Goal: Information Seeking & Learning: Learn about a topic

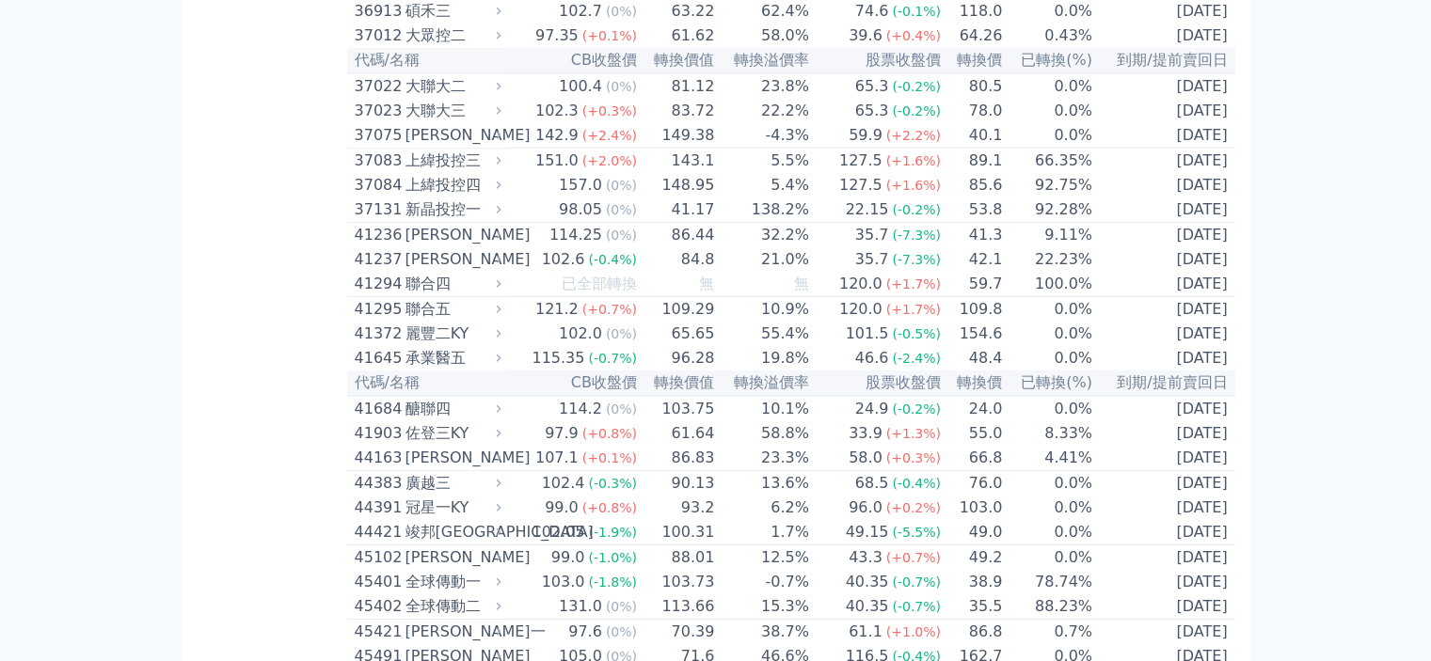
scroll to position [4647, 0]
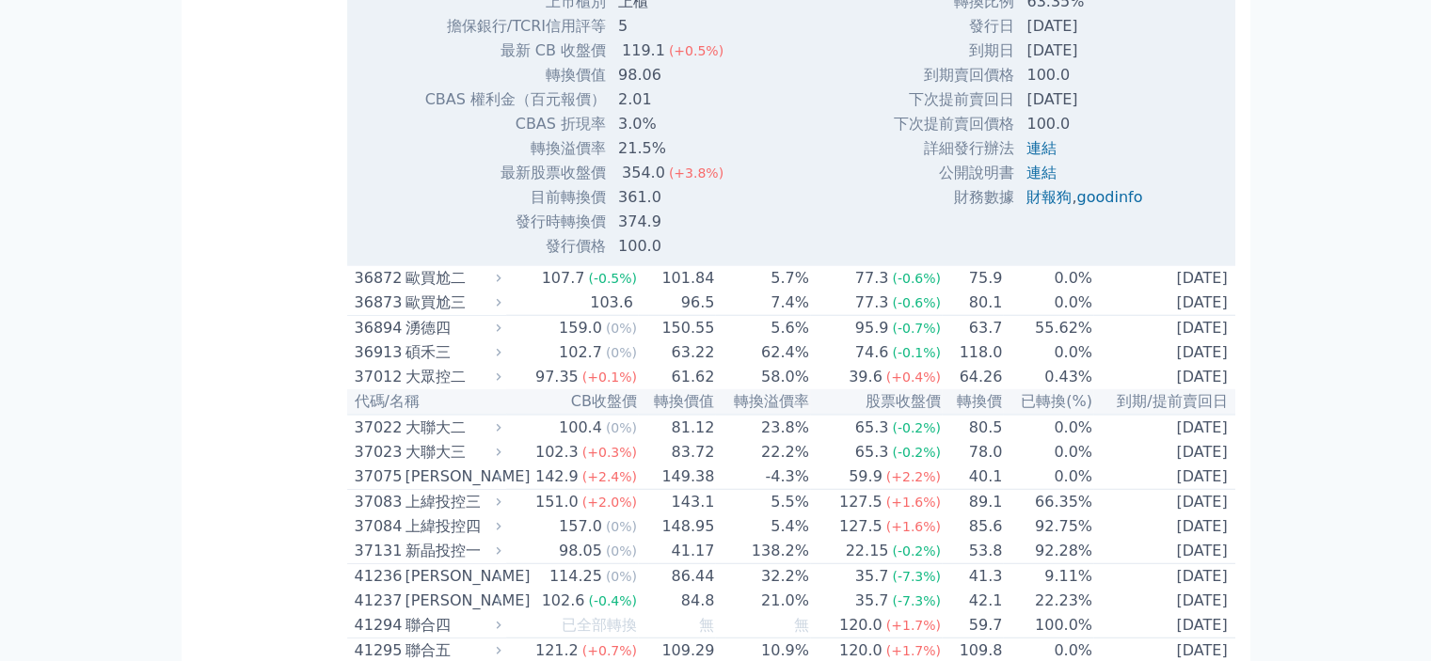
scroll to position [4929, 0]
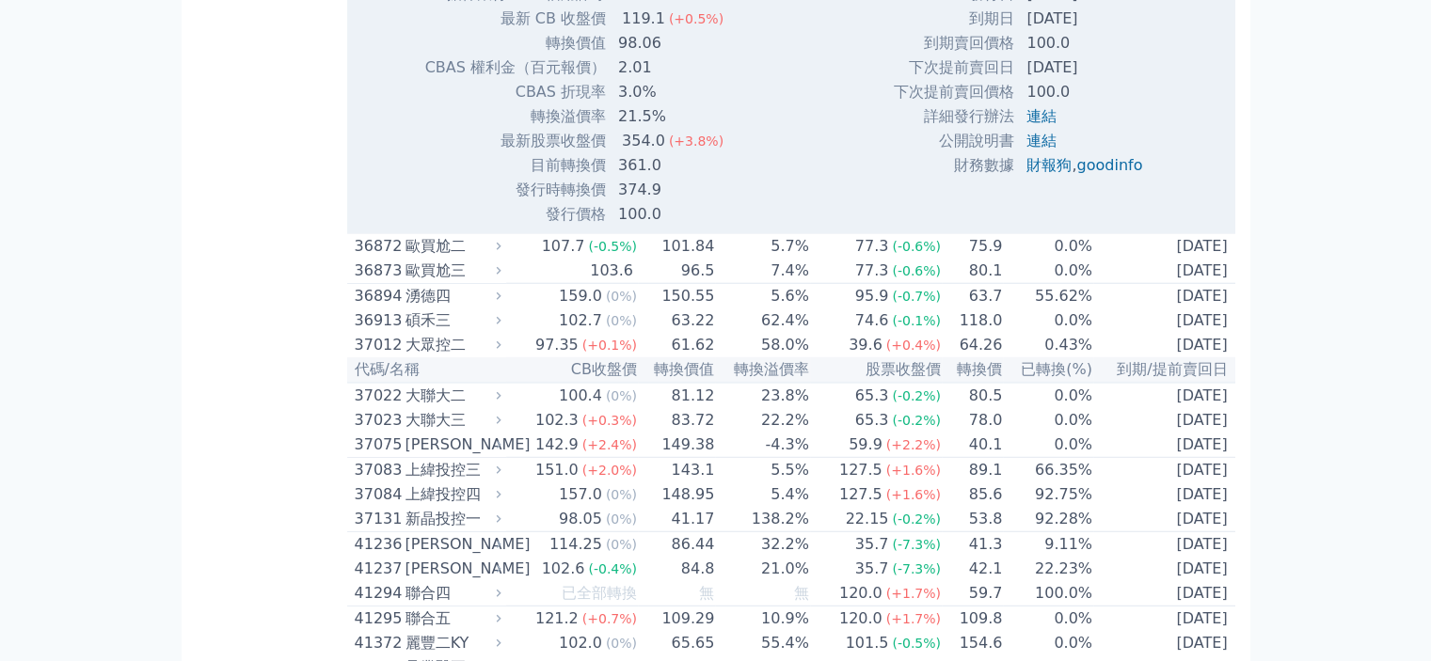
drag, startPoint x: 1016, startPoint y: 314, endPoint x: 1118, endPoint y: 326, distance: 102.3
click at [1118, 178] on tbody "發行總額(百萬) 1000 最新餘額(百萬) 366 轉換比例 63.35% 發行日 [DATE] 到期日 [DATE] 到期賣回價格 100.0 100.0" at bounding box center [1025, 43] width 264 height 269
click at [1135, 31] on td "[DATE]" at bounding box center [1086, 19] width 142 height 24
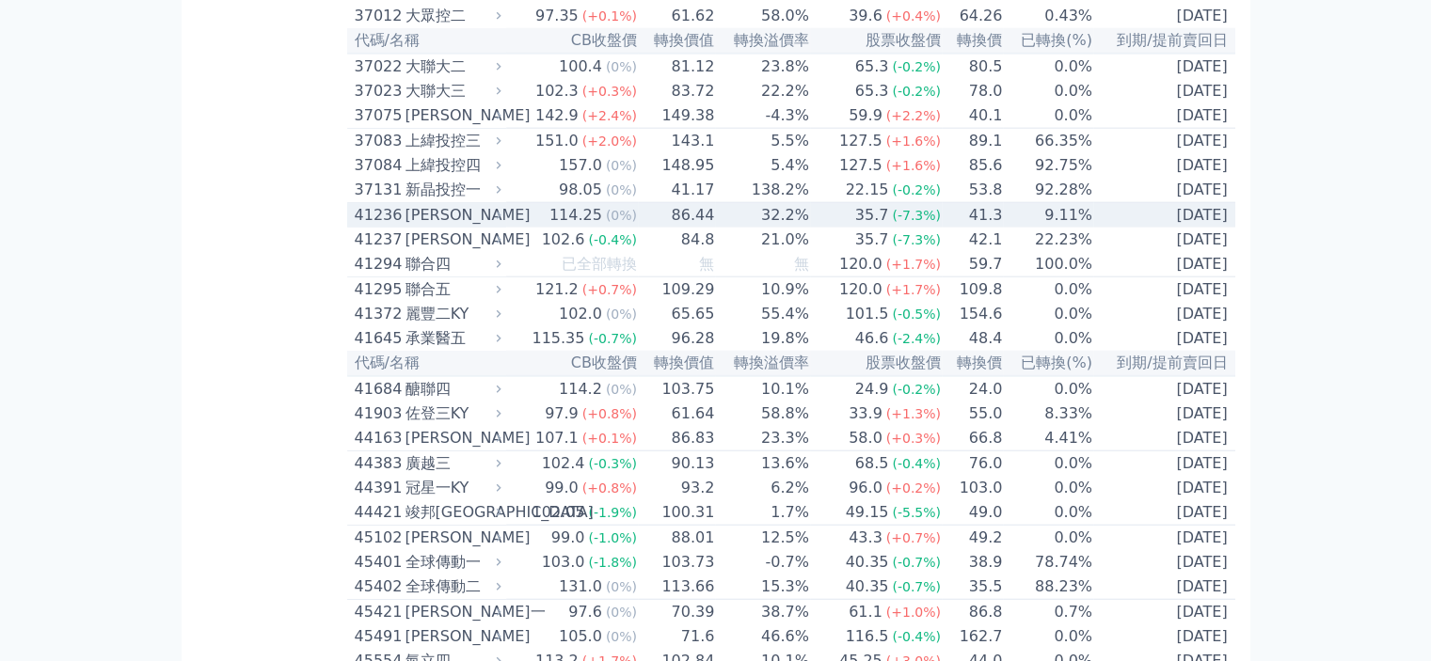
click at [501, 219] on icon at bounding box center [499, 216] width 5 height 8
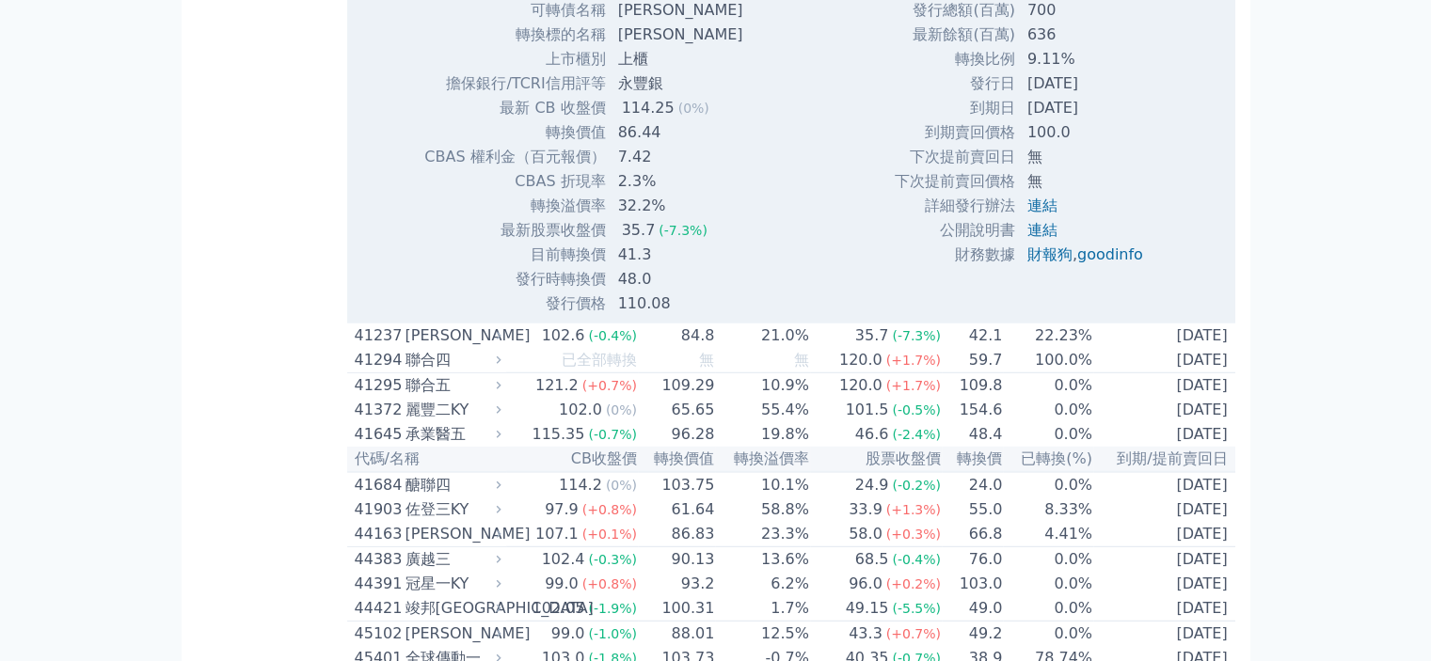
scroll to position [5118, 0]
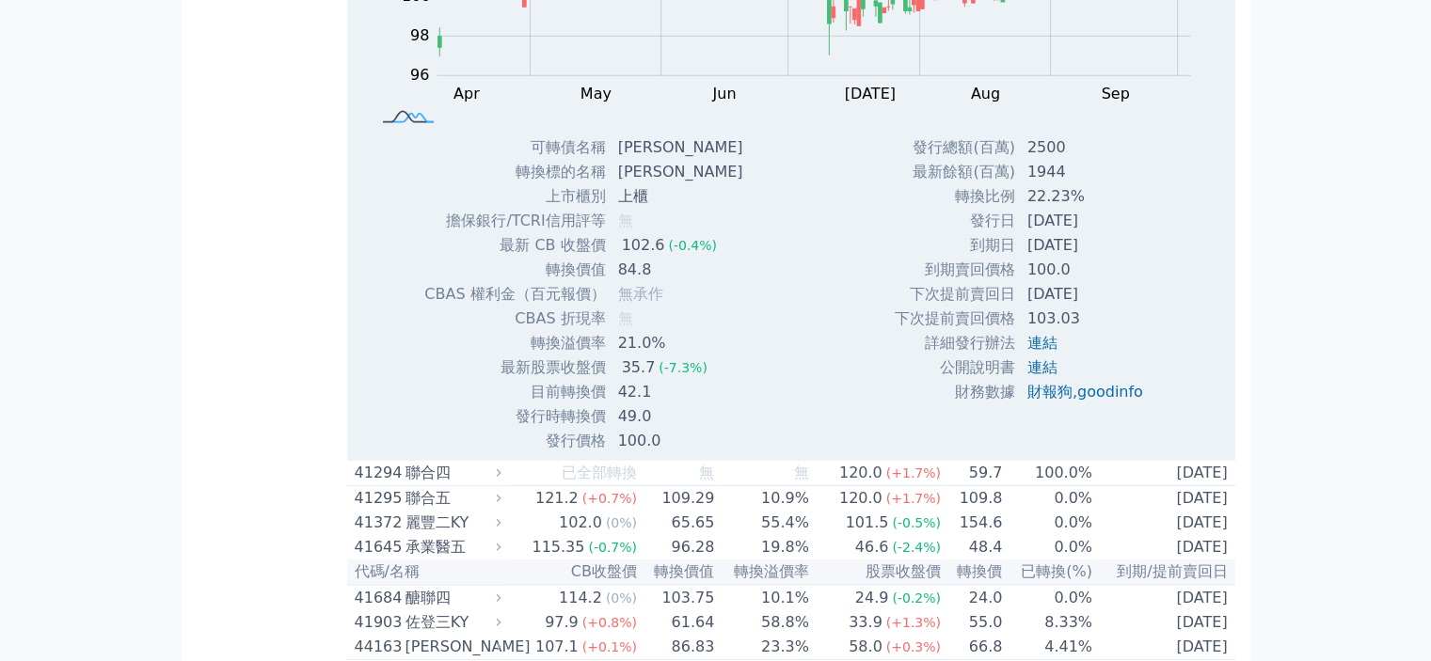
scroll to position [5024, 0]
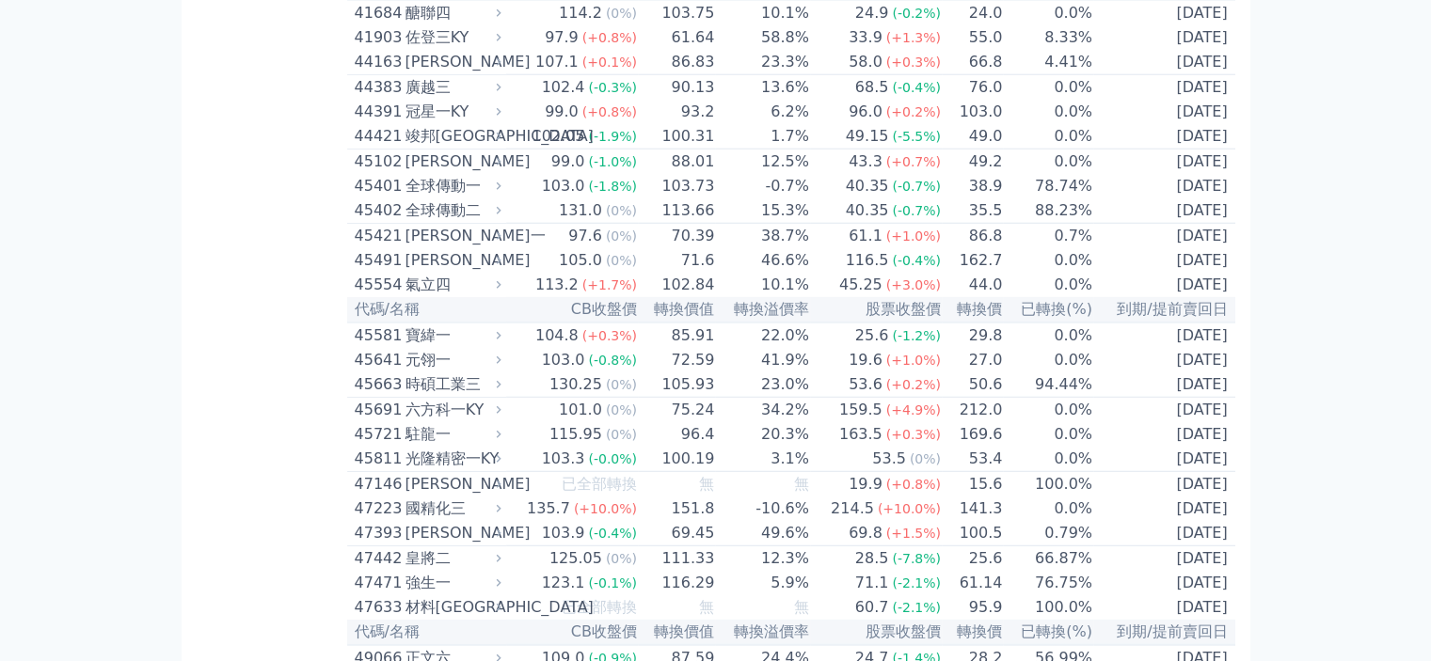
scroll to position [0, 0]
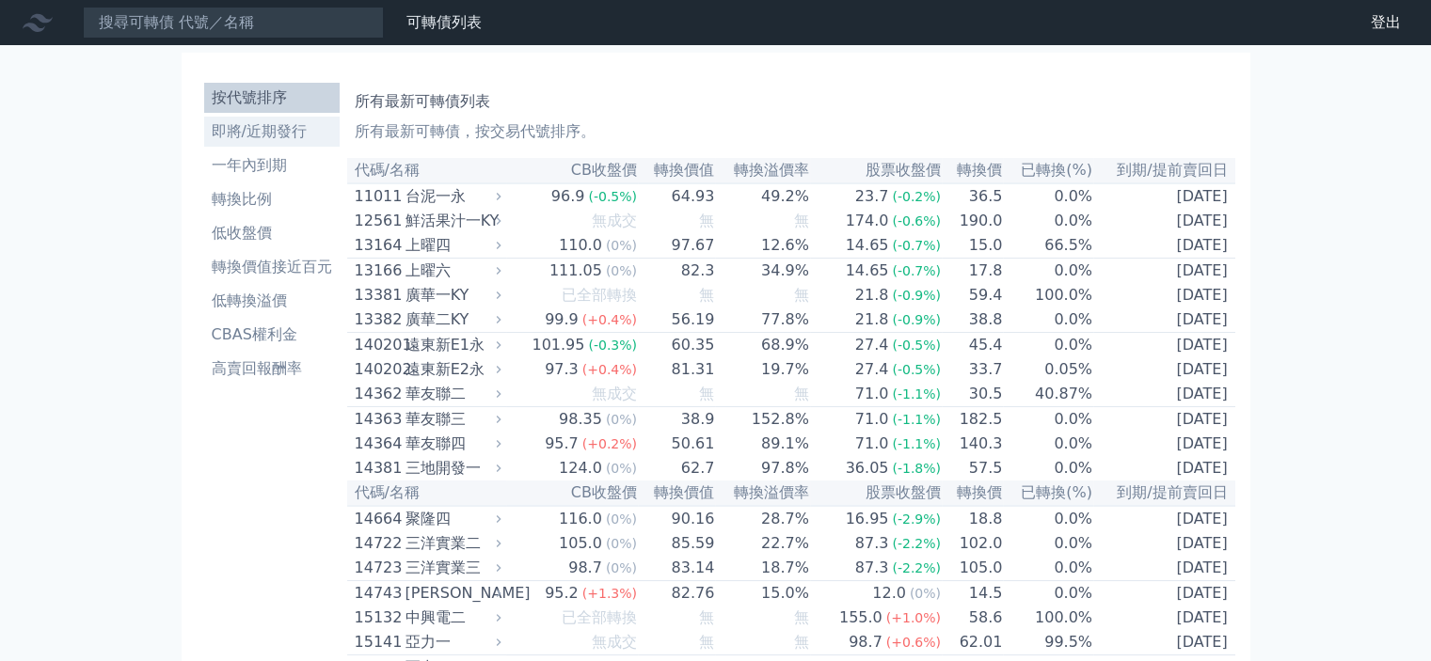
click at [286, 135] on li "即將/近期發行" at bounding box center [271, 131] width 135 height 23
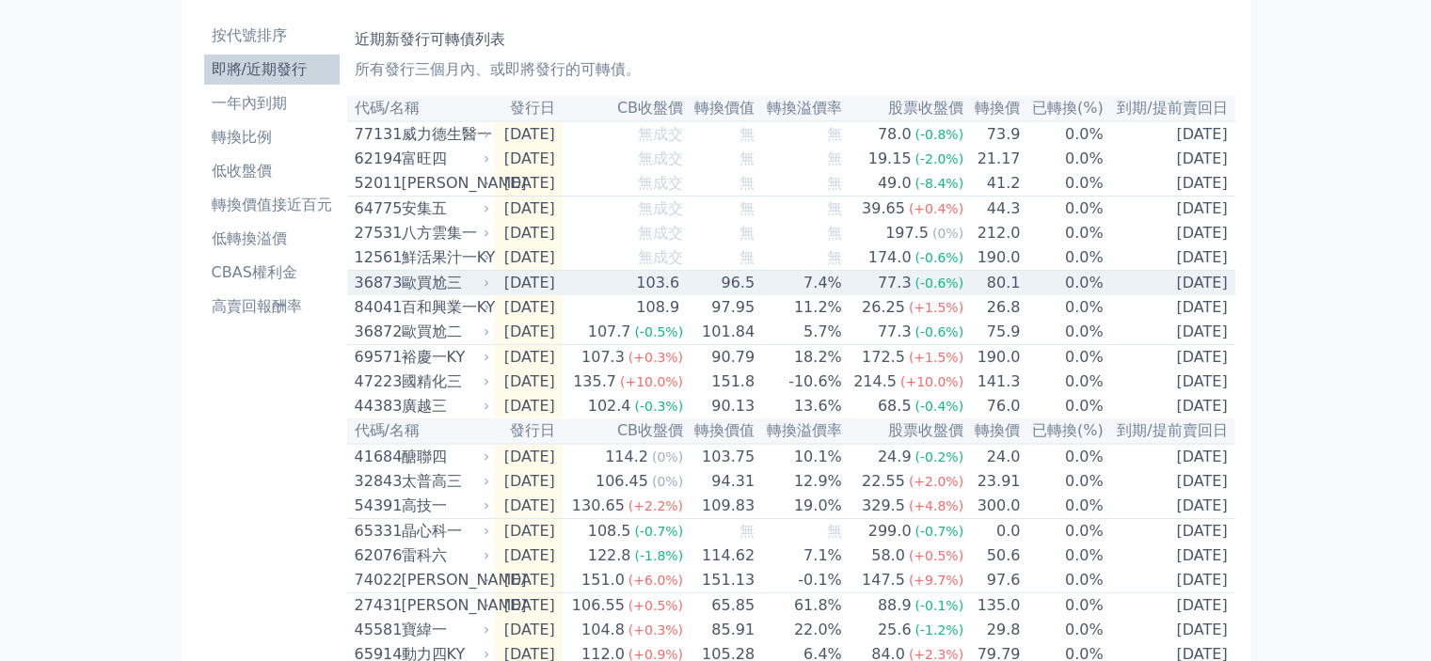
scroll to position [94, 0]
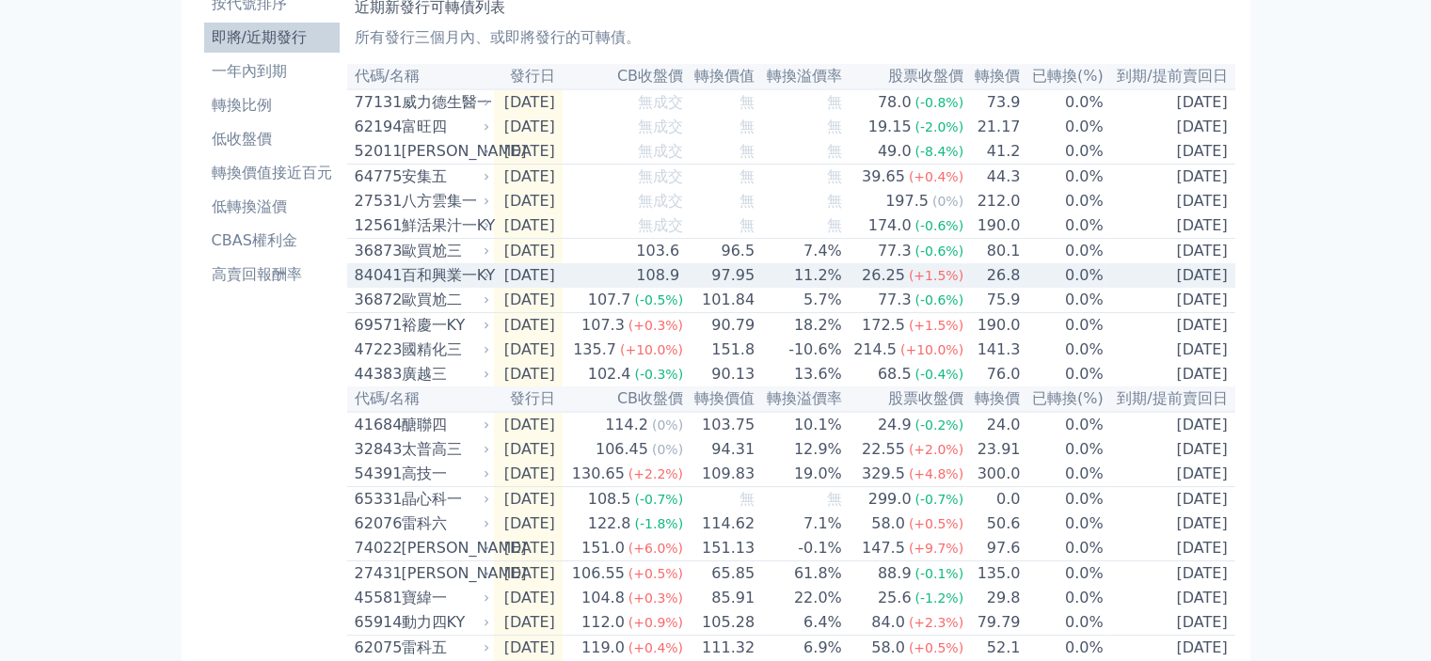
click at [492, 281] on icon at bounding box center [486, 275] width 11 height 11
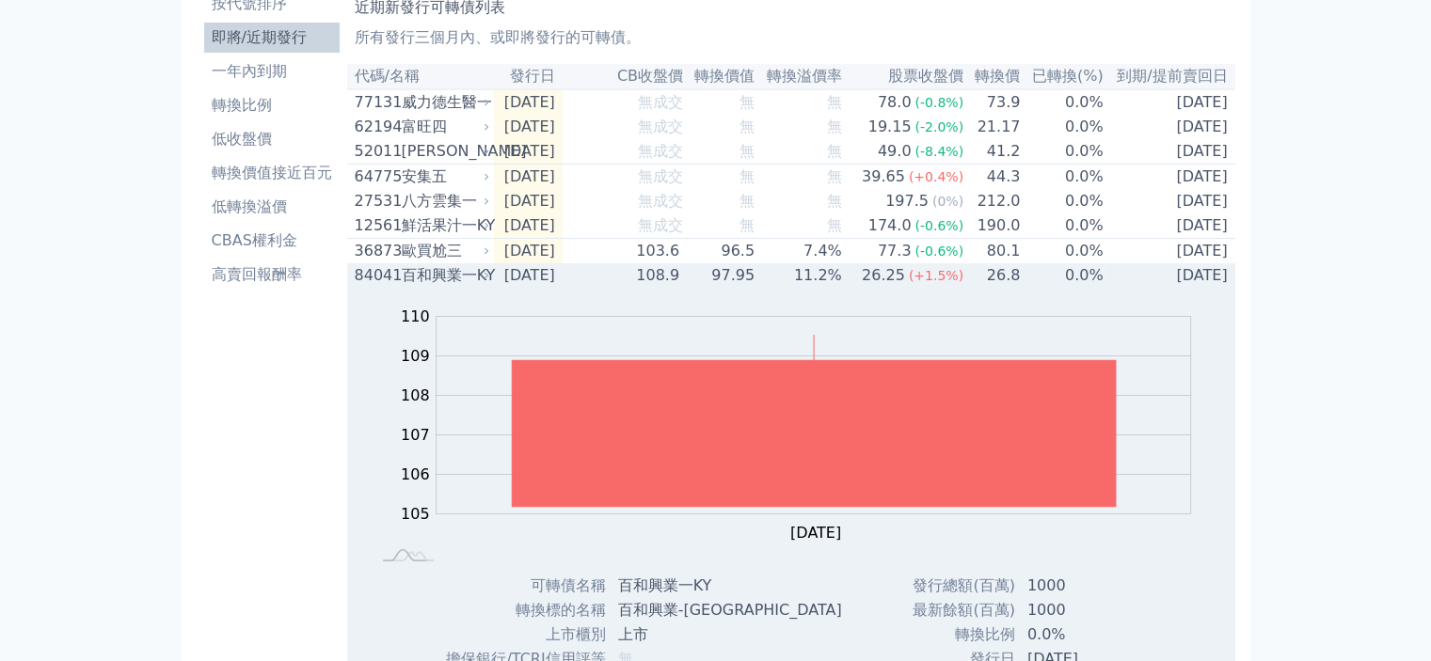
click at [492, 281] on icon at bounding box center [486, 275] width 11 height 11
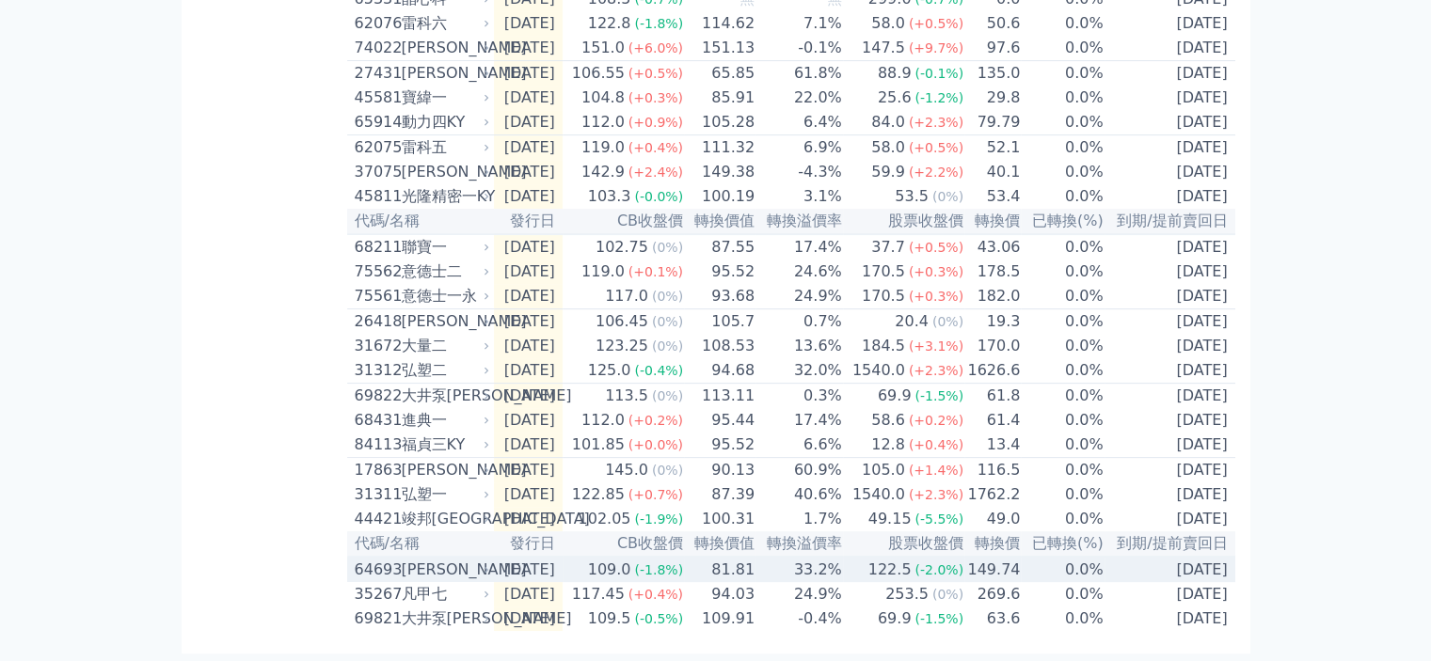
scroll to position [672, 0]
